Goal: Entertainment & Leisure: Consume media (video, audio)

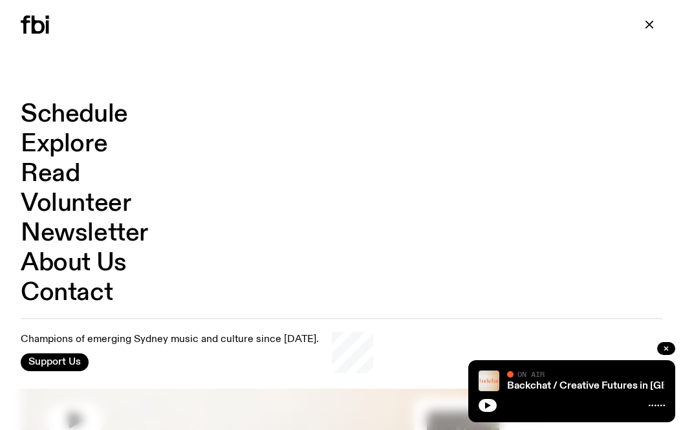
click at [112, 111] on link "Schedule" at bounding box center [74, 114] width 107 height 25
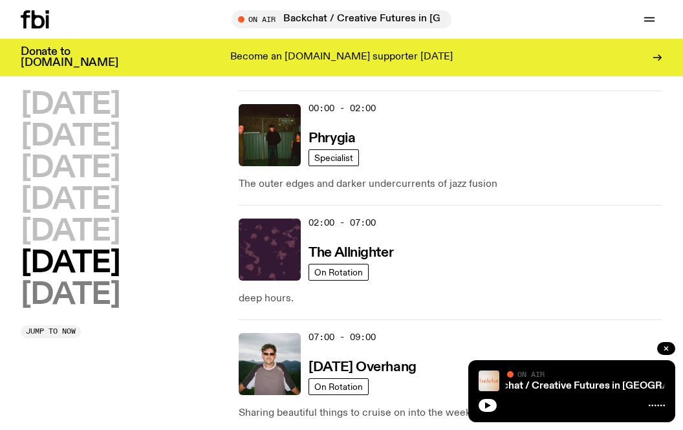
click at [104, 287] on h2 "[DATE]" at bounding box center [70, 295] width 99 height 29
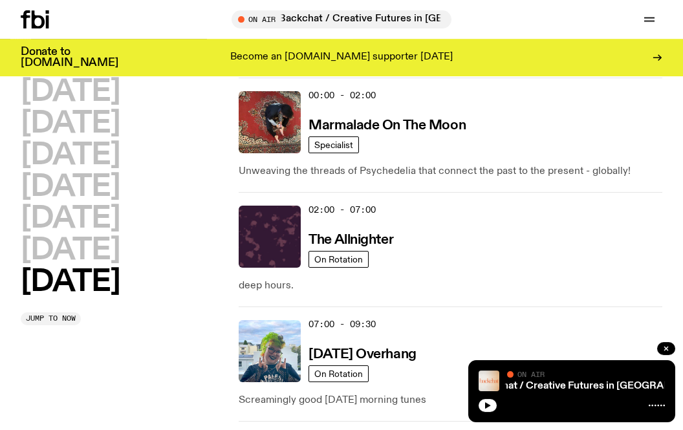
scroll to position [36, 0]
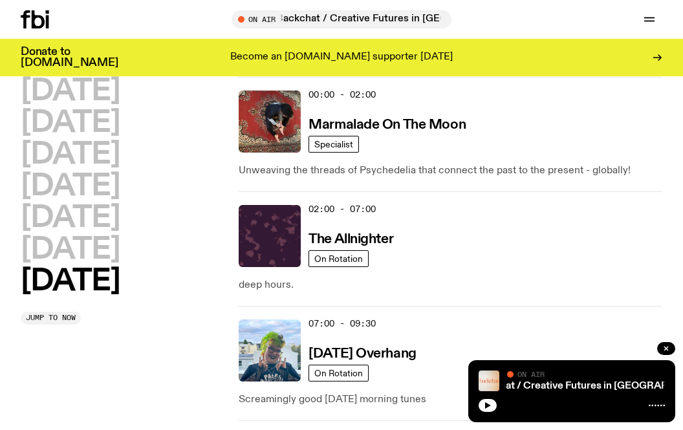
click at [374, 113] on div "00:00 - 02:00 Marmalade On The Moon" at bounding box center [486, 122] width 354 height 62
click at [380, 125] on h3 "Marmalade On The Moon" at bounding box center [387, 125] width 157 height 14
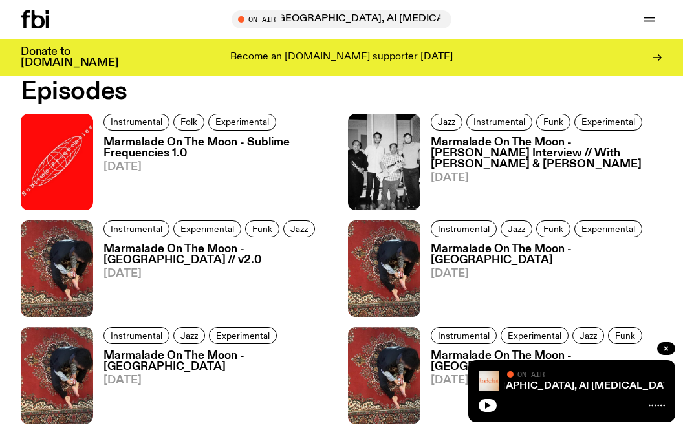
scroll to position [533, 0]
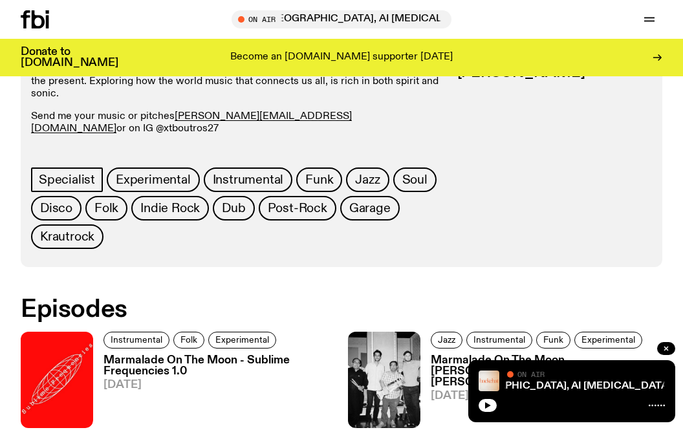
click at [39, 23] on icon at bounding box center [35, 19] width 28 height 18
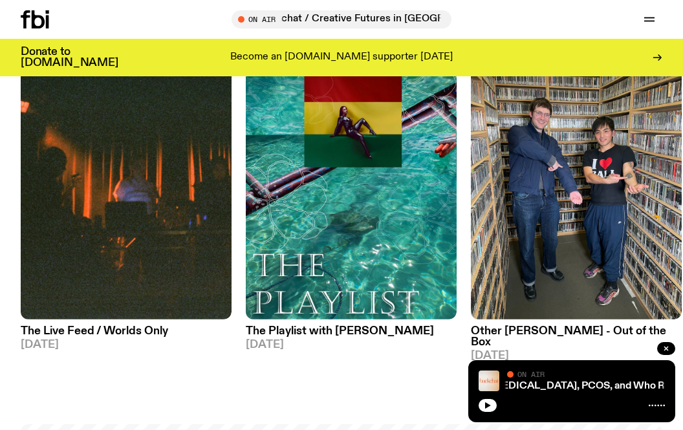
scroll to position [527, 0]
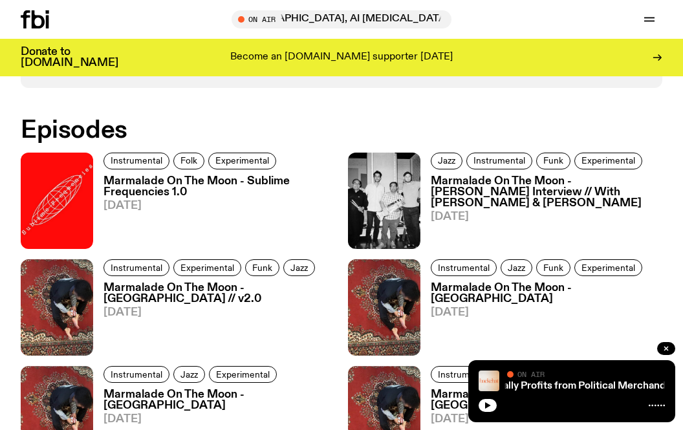
scroll to position [705, 0]
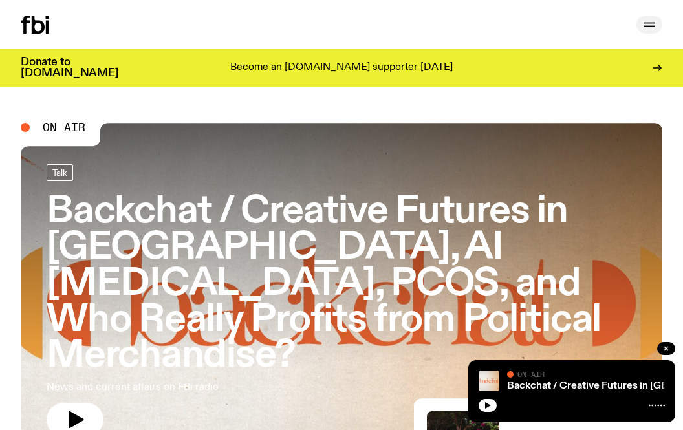
click at [643, 33] on button "button" at bounding box center [650, 25] width 26 height 18
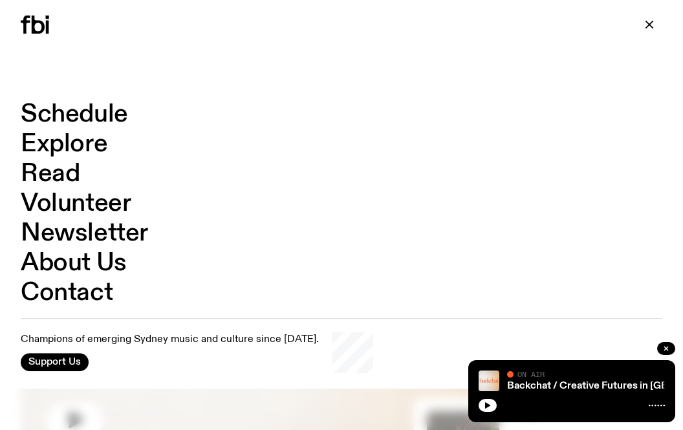
click at [118, 118] on link "Schedule" at bounding box center [74, 114] width 107 height 25
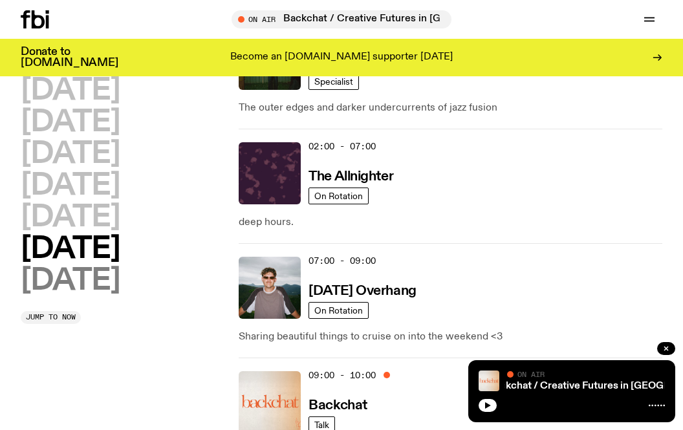
click at [87, 272] on h2 "[DATE]" at bounding box center [70, 281] width 99 height 29
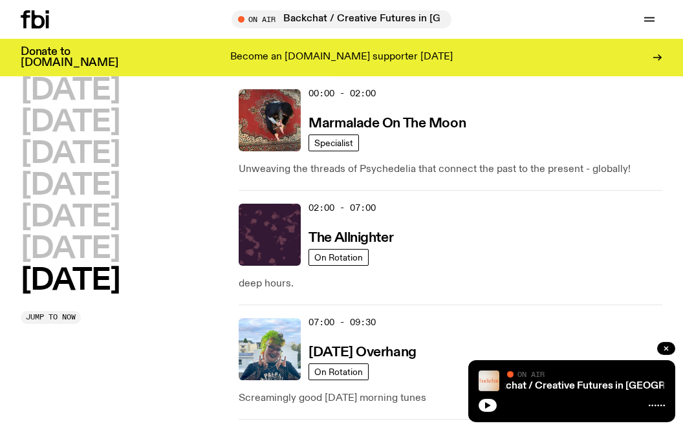
scroll to position [36, 0]
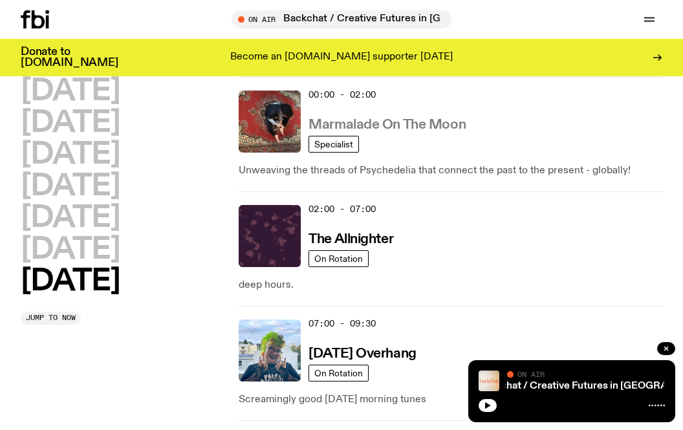
click at [329, 127] on h3 "Marmalade On The Moon" at bounding box center [387, 125] width 157 height 14
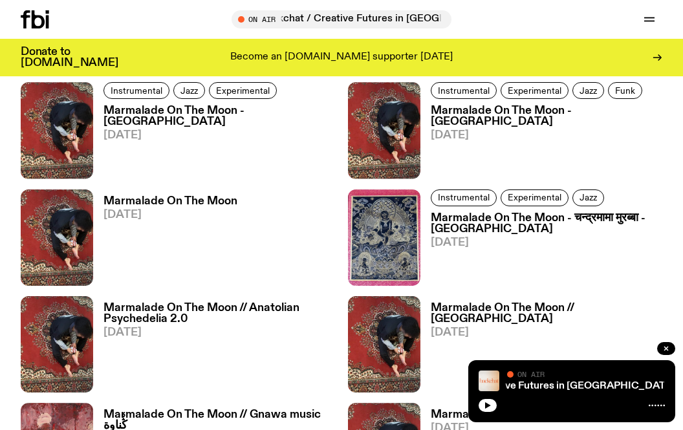
scroll to position [992, 0]
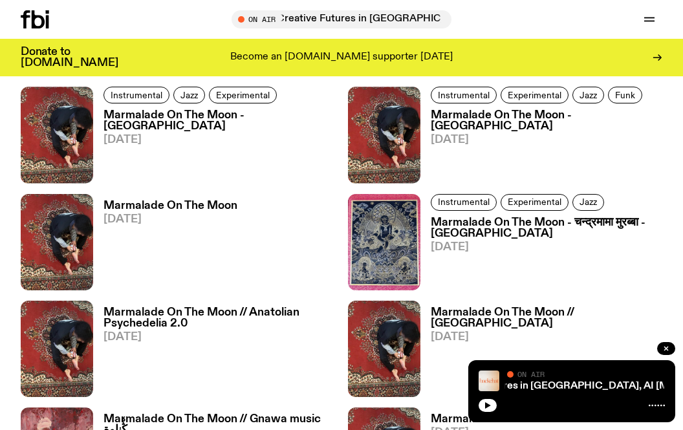
click at [194, 201] on h3 "Marmalade On The Moon" at bounding box center [171, 206] width 134 height 11
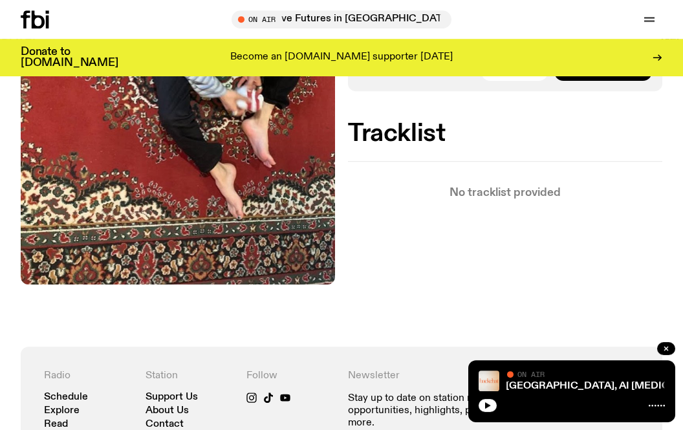
scroll to position [298, 0]
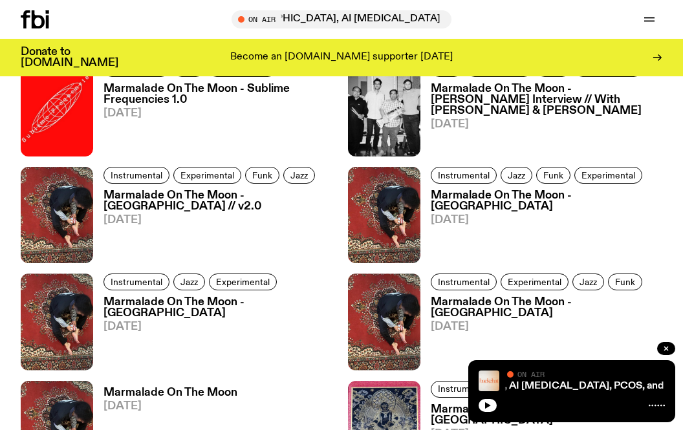
scroll to position [806, 0]
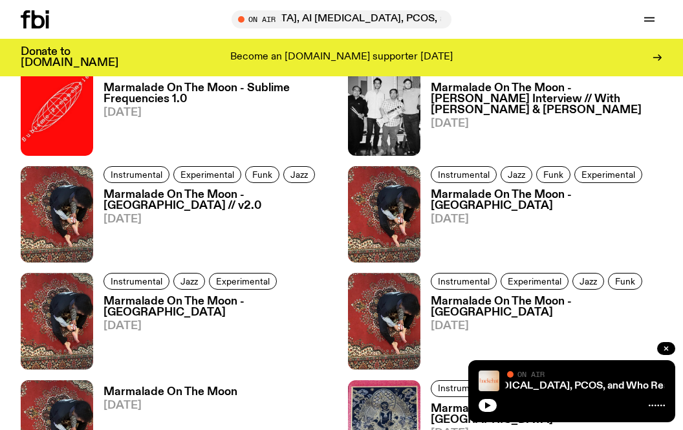
click at [294, 190] on link "Marmalade On The Moon - [GEOGRAPHIC_DATA] // v2.0 [DATE]" at bounding box center [214, 226] width 242 height 73
